Goal: Find specific page/section: Find specific page/section

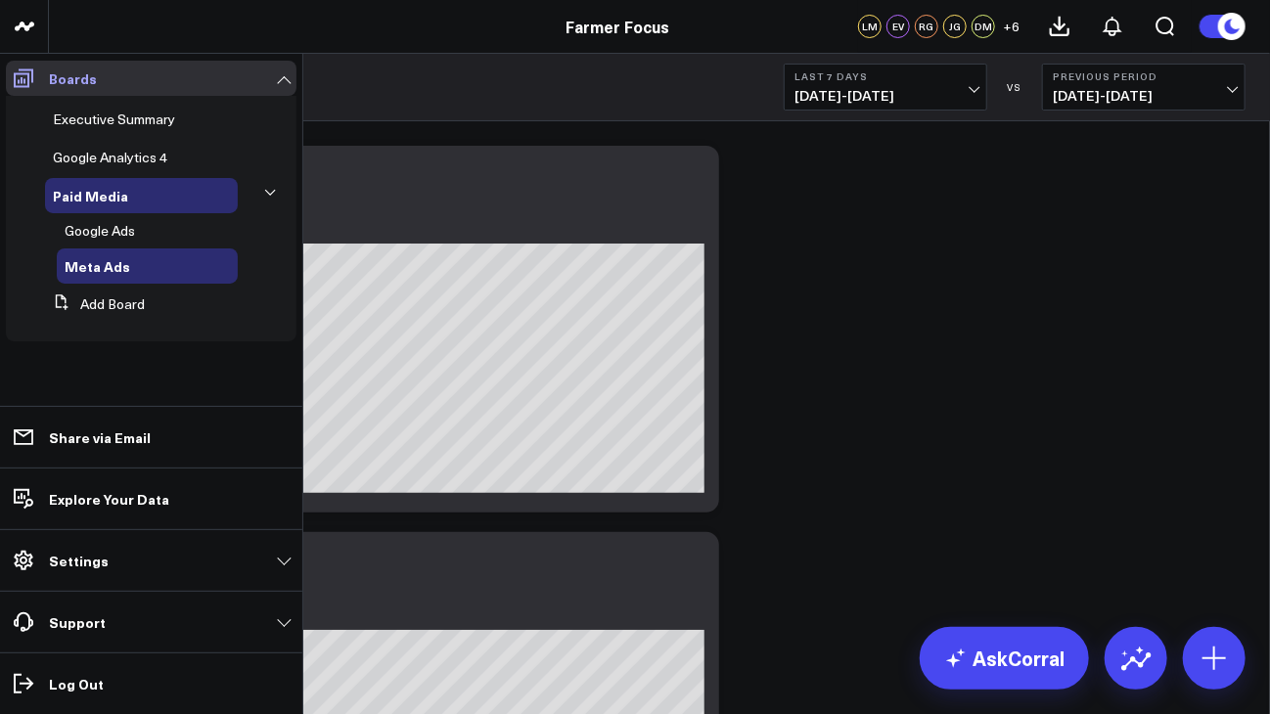
click at [73, 70] on p "Boards" at bounding box center [73, 78] width 48 height 16
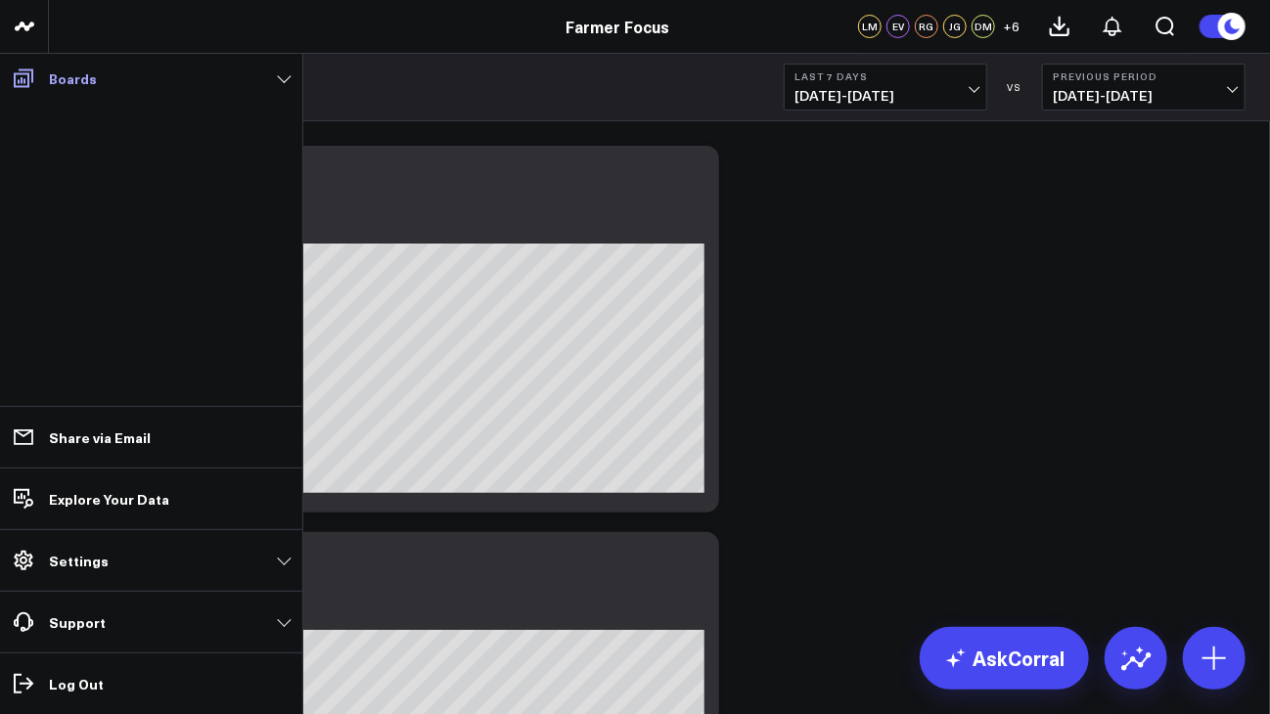
click at [73, 70] on p "Boards" at bounding box center [73, 78] width 48 height 16
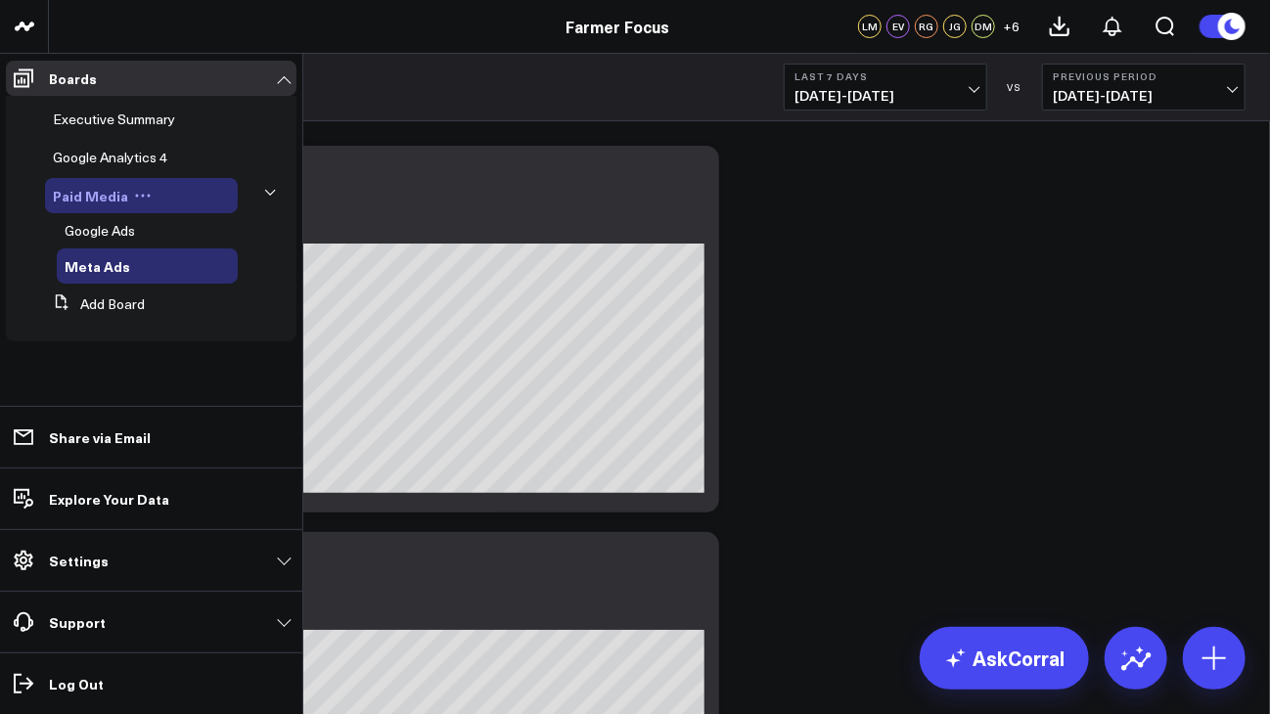
click at [117, 193] on span "Paid Media" at bounding box center [90, 196] width 75 height 20
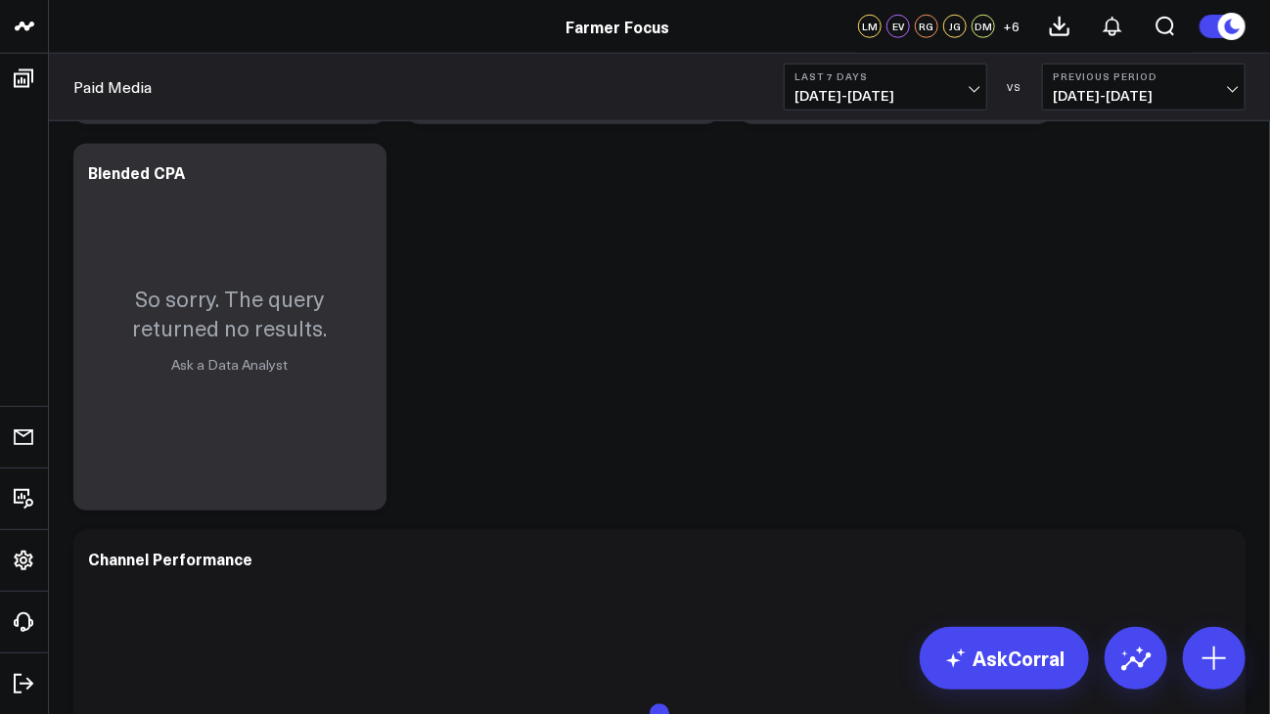
scroll to position [1151, 0]
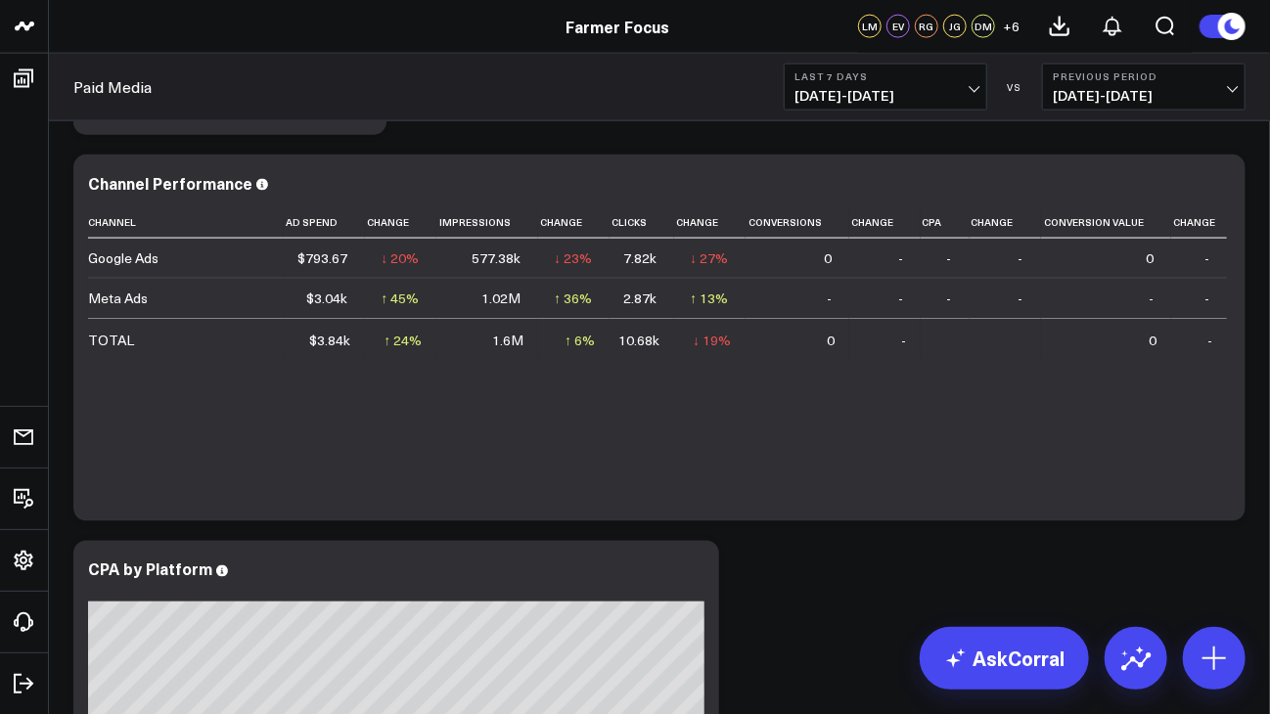
click at [967, 84] on button "Last 7 Days 08/08/25 - 08/14/25" at bounding box center [886, 87] width 204 height 47
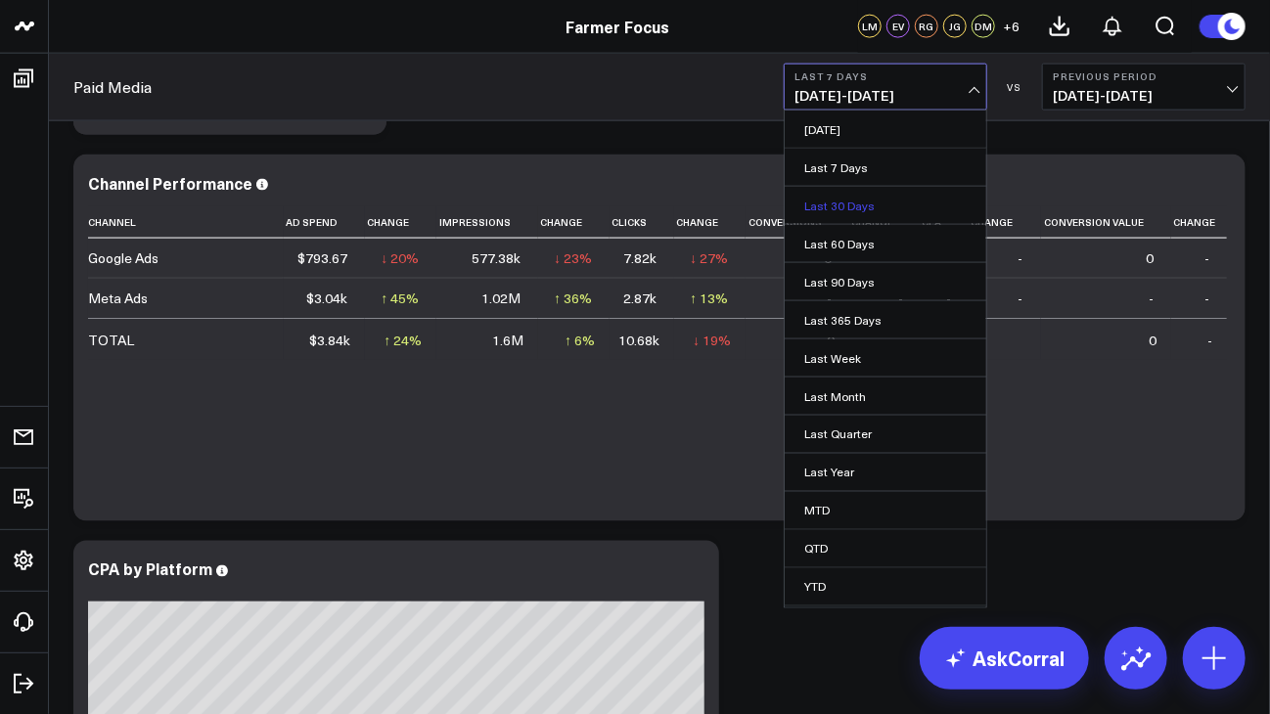
click at [924, 211] on link "Last 30 Days" at bounding box center [886, 205] width 202 height 37
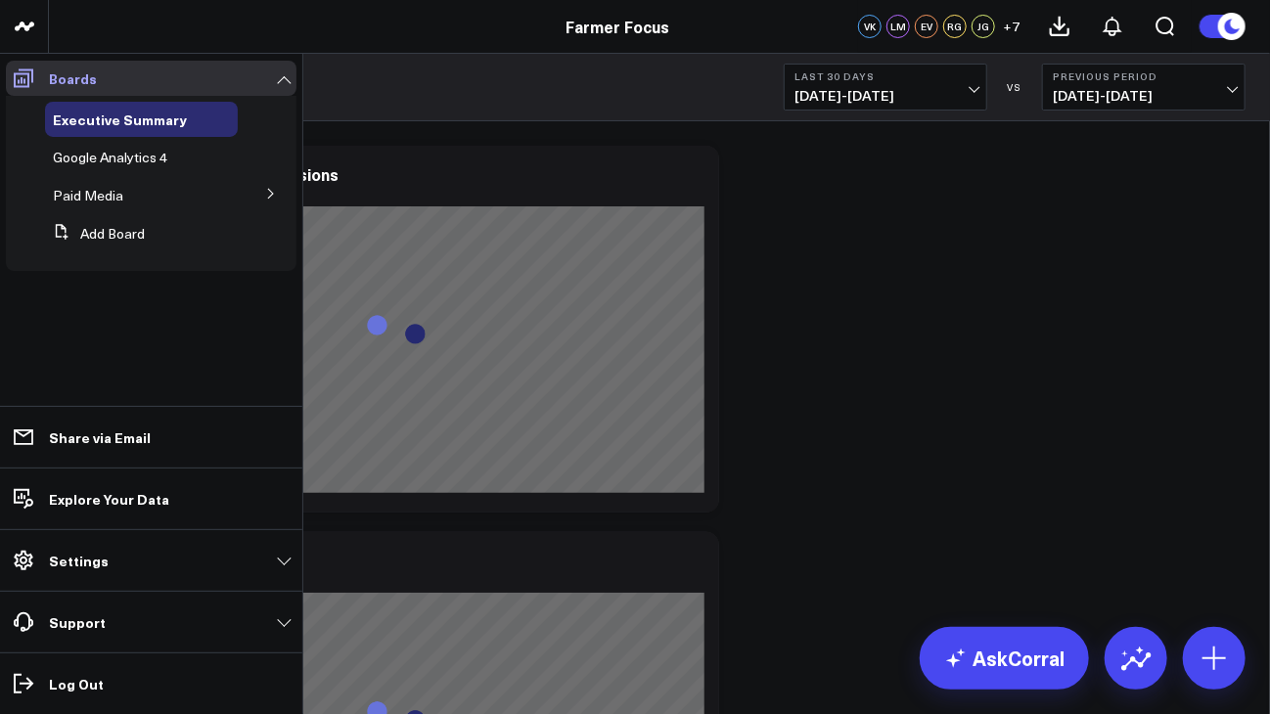
click at [23, 79] on icon at bounding box center [23, 78] width 23 height 23
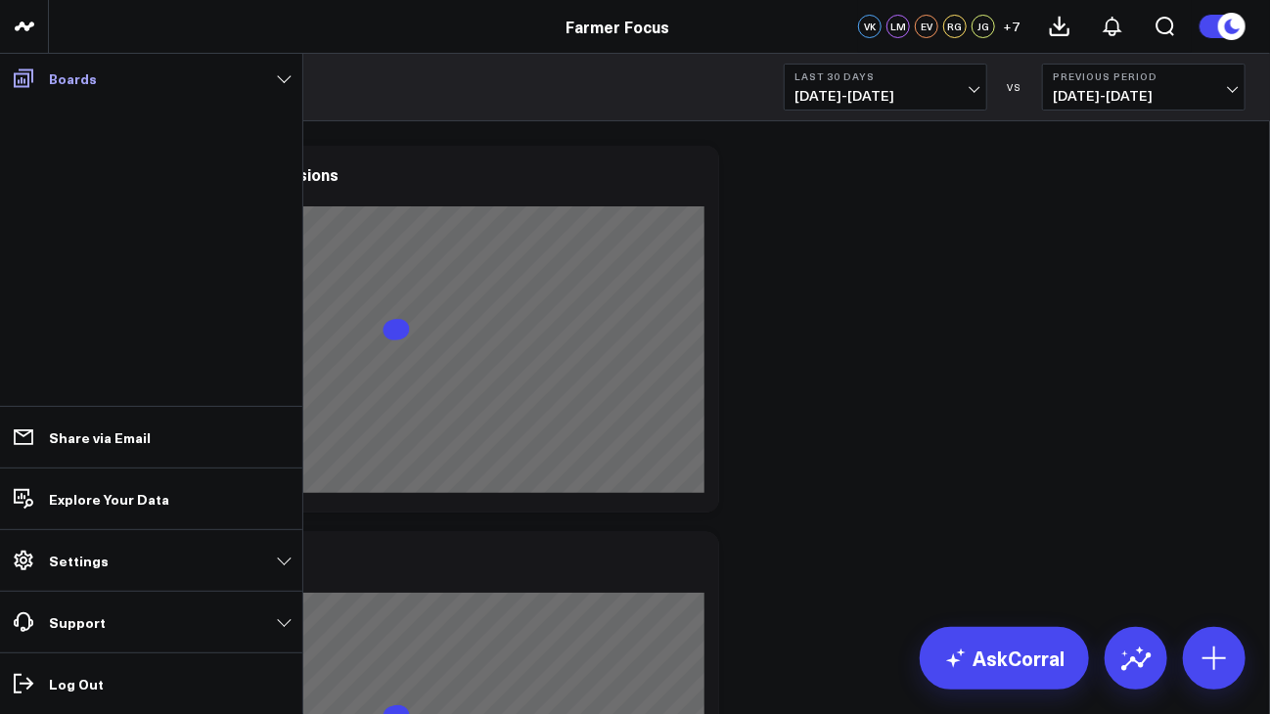
click at [23, 79] on icon at bounding box center [23, 78] width 23 height 23
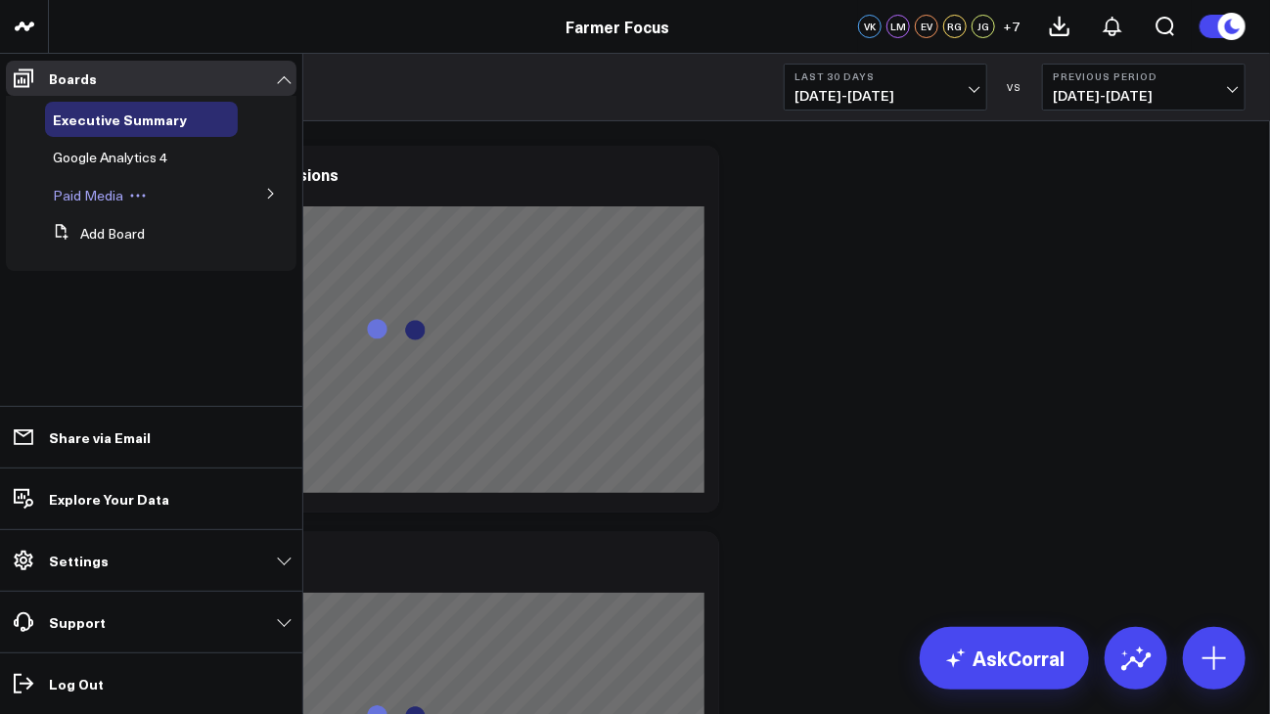
click at [114, 197] on span "Paid Media" at bounding box center [88, 195] width 70 height 19
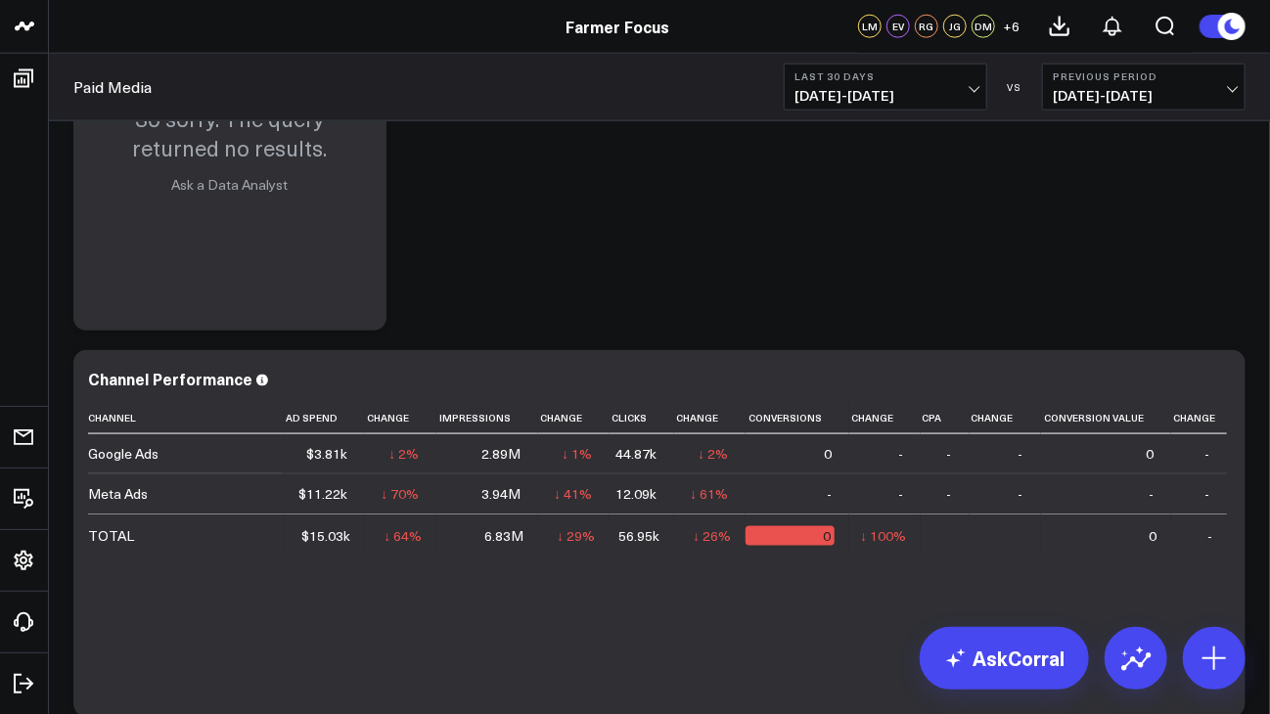
scroll to position [954, 0]
click at [968, 91] on span "07/16/25 - 08/14/25" at bounding box center [886, 96] width 182 height 16
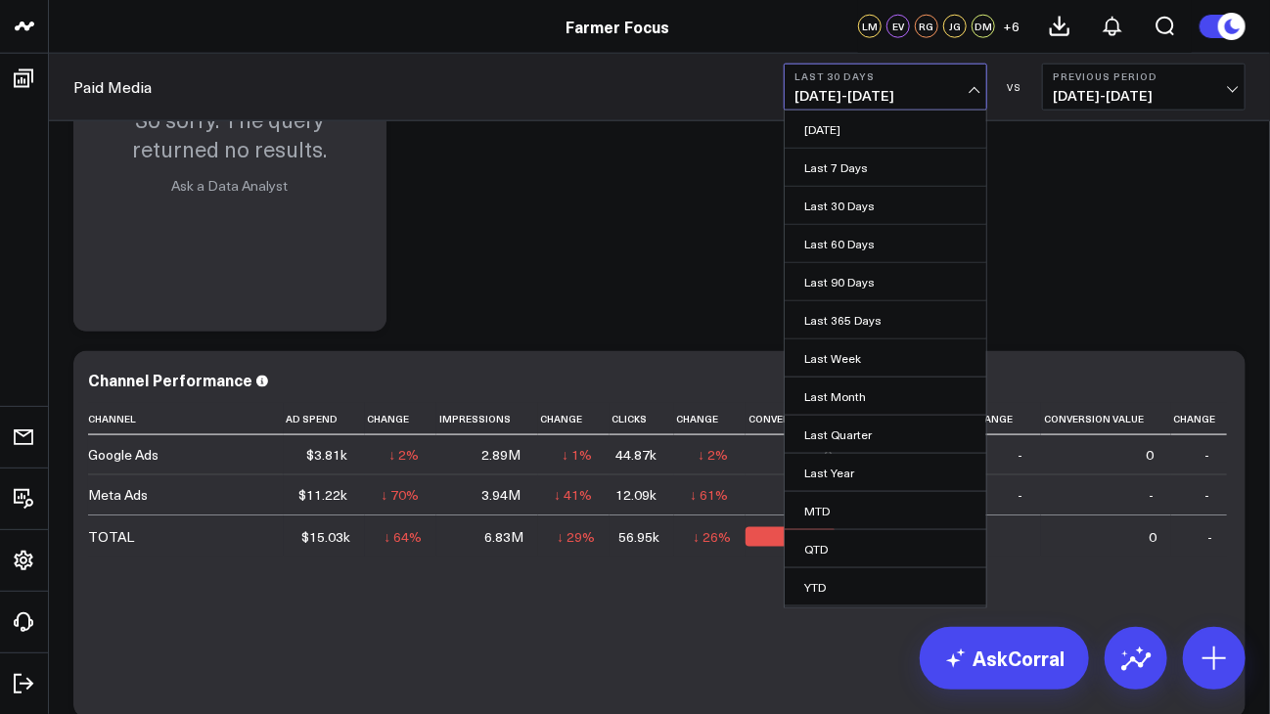
click at [661, 251] on div "Modify via AI Copy link to widget Ask support Remove Create linked copy Executi…" at bounding box center [660, 341] width 1192 height 2319
